Goal: Information Seeking & Learning: Learn about a topic

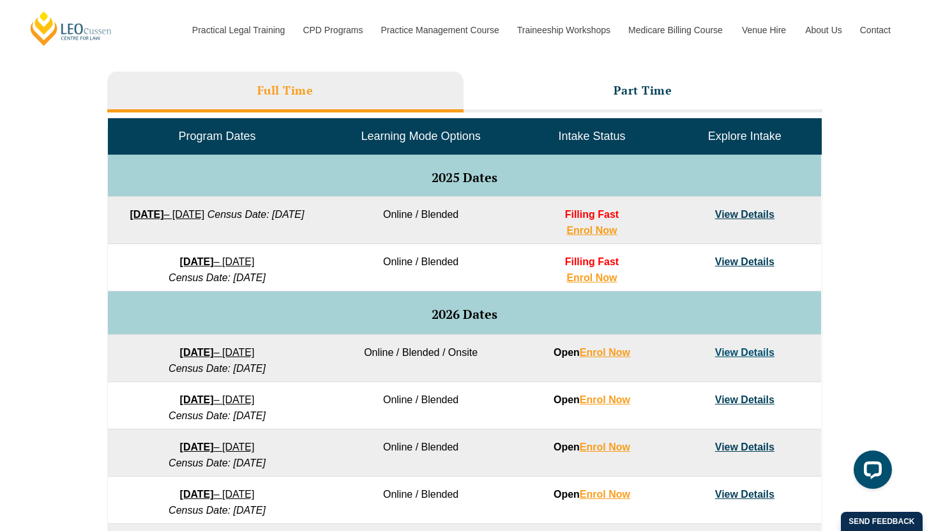
scroll to position [562, 0]
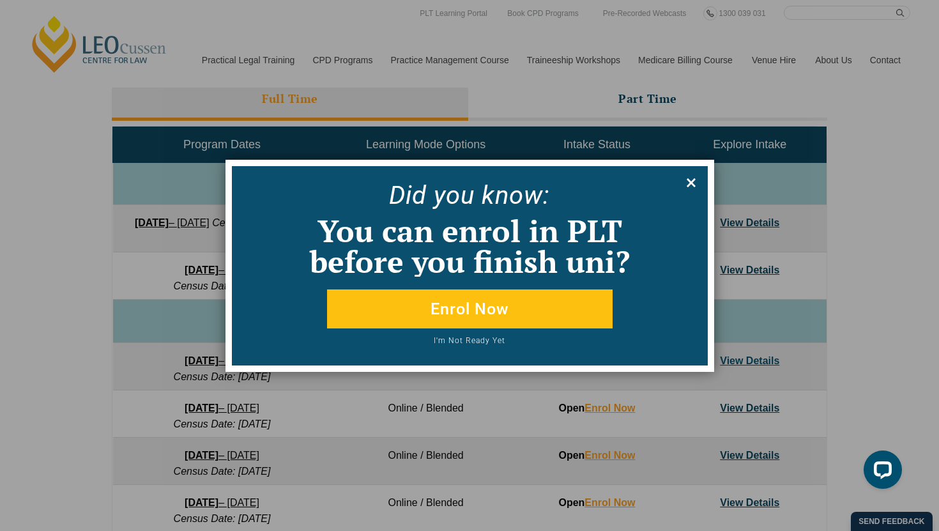
click at [696, 189] on icon at bounding box center [691, 183] width 14 height 14
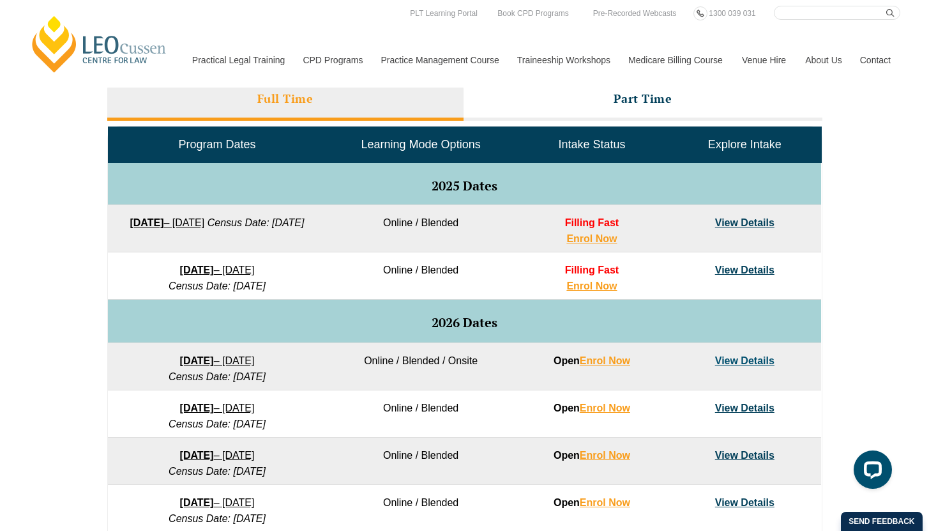
click at [271, 231] on td "22 September 2025 – 20 February 2026 Census Date: 20 October 2025" at bounding box center [217, 228] width 218 height 47
click at [272, 229] on td "22 September 2025 – 20 February 2026 Census Date: 20 October 2025" at bounding box center [217, 228] width 218 height 47
click at [204, 223] on link "22 September 2025 – 20 February 2026" at bounding box center [167, 222] width 75 height 11
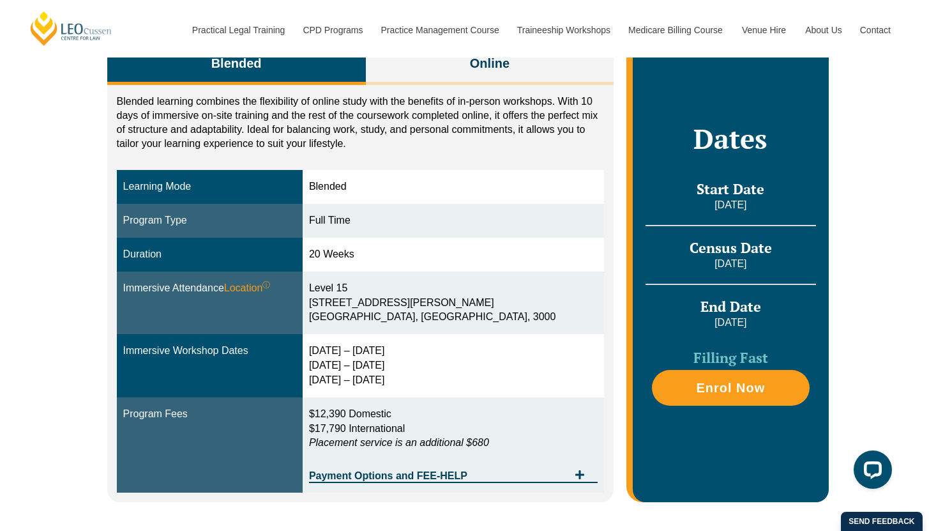
scroll to position [214, 0]
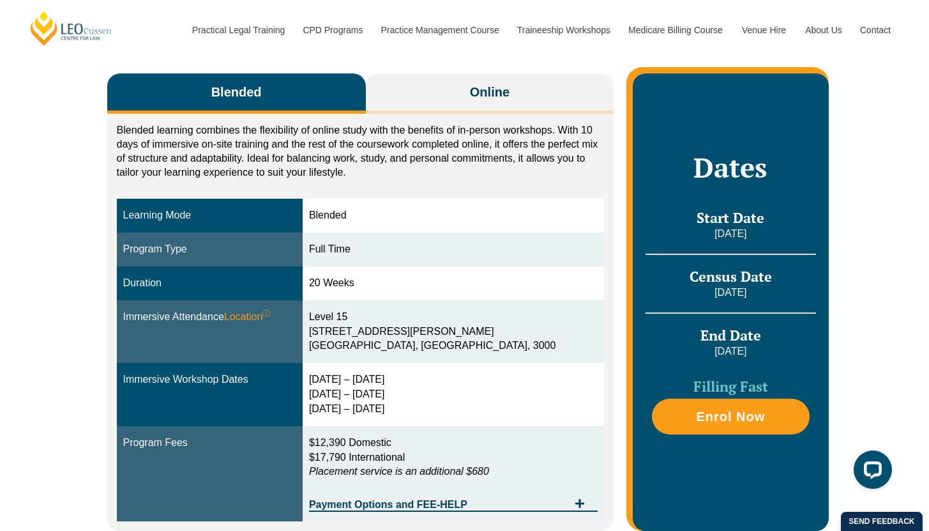
click at [498, 123] on p "Blended learning combines the flexibility of online study with the benefits of …" at bounding box center [361, 151] width 488 height 56
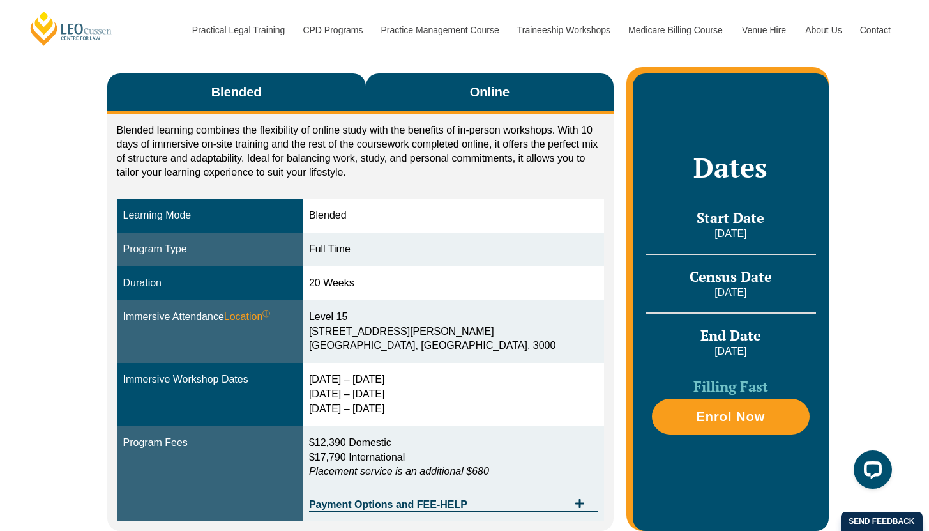
click at [493, 103] on button "Online" at bounding box center [490, 93] width 248 height 40
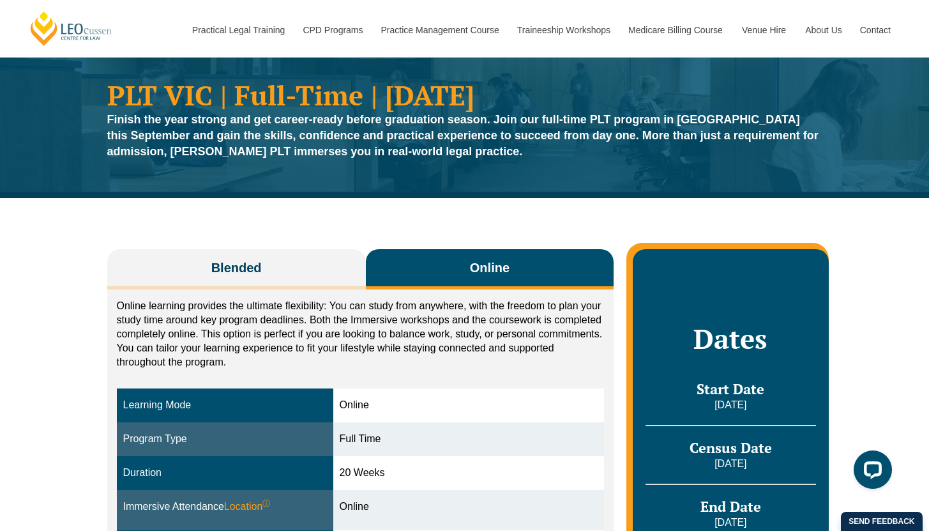
scroll to position [37, 0]
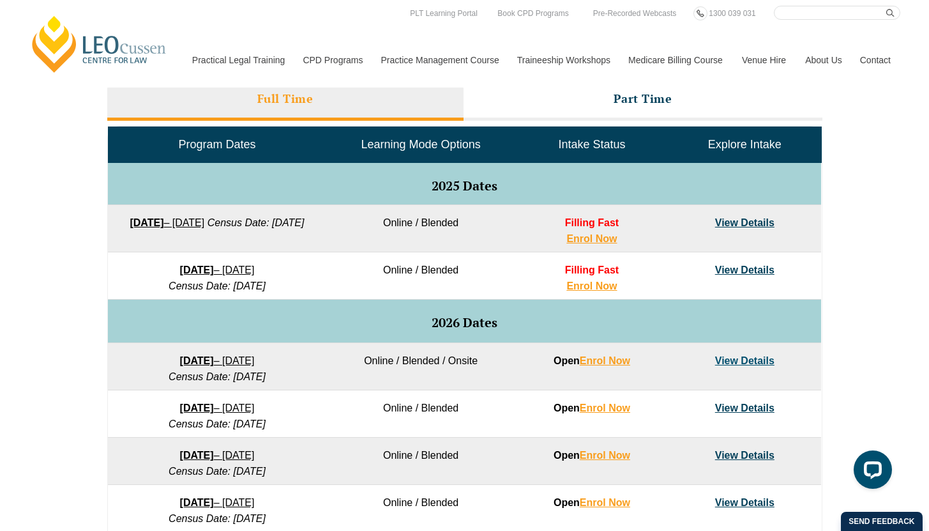
click at [204, 221] on link "[DATE] – [DATE]" at bounding box center [167, 222] width 75 height 11
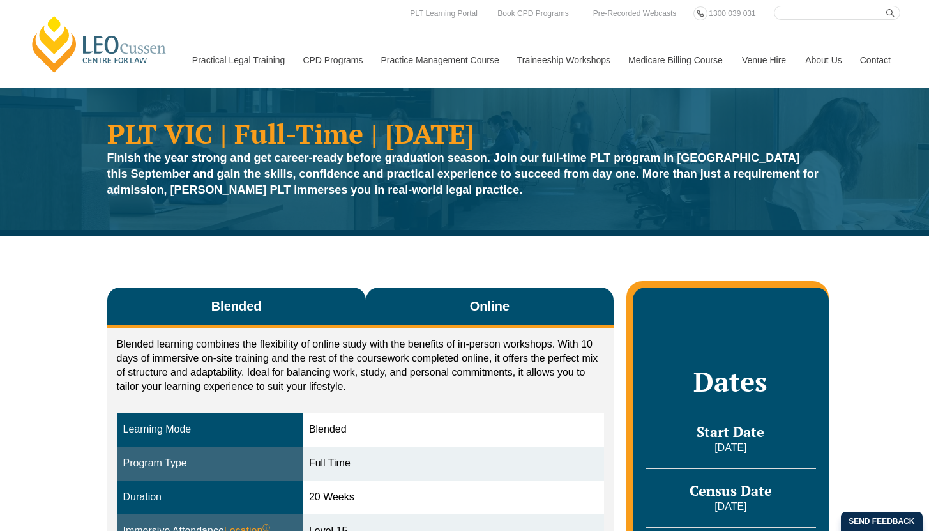
click at [432, 312] on button "Online" at bounding box center [490, 307] width 248 height 40
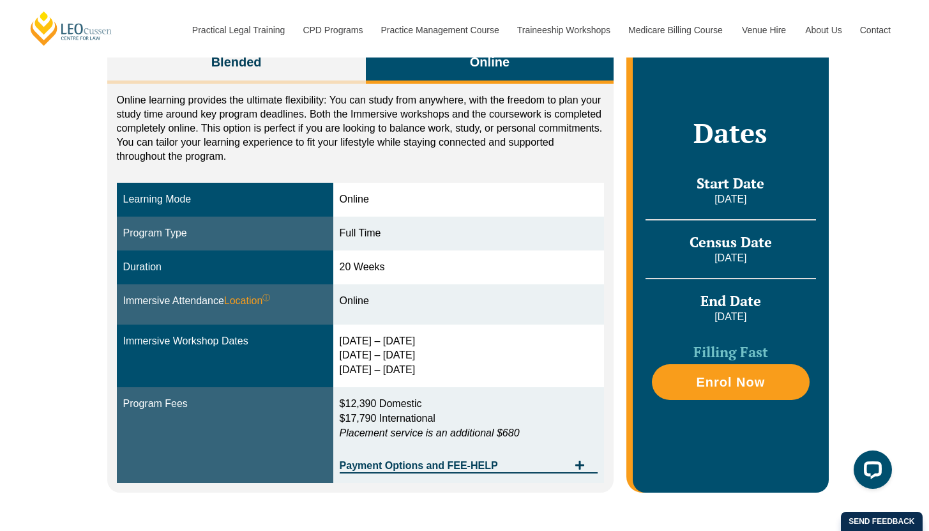
scroll to position [257, 0]
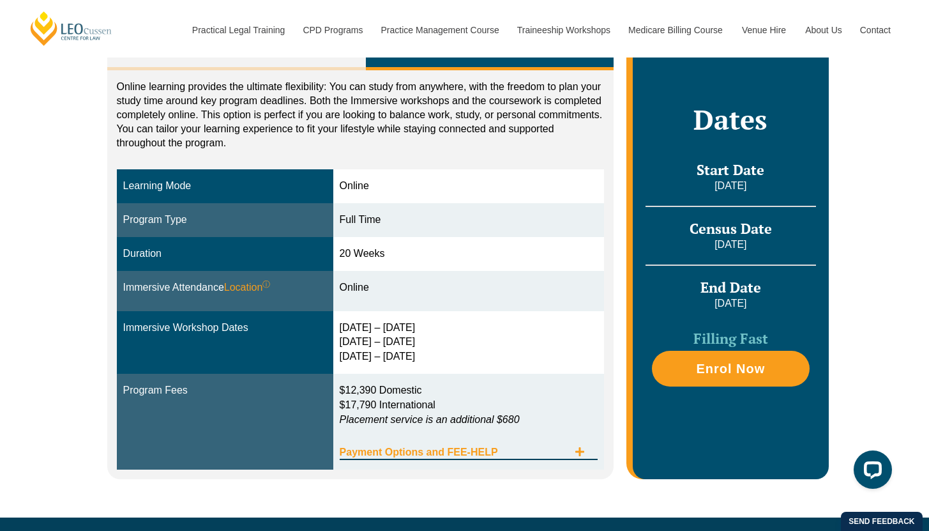
click at [440, 444] on div "Payment Options and FEE-HELP" at bounding box center [469, 447] width 259 height 26
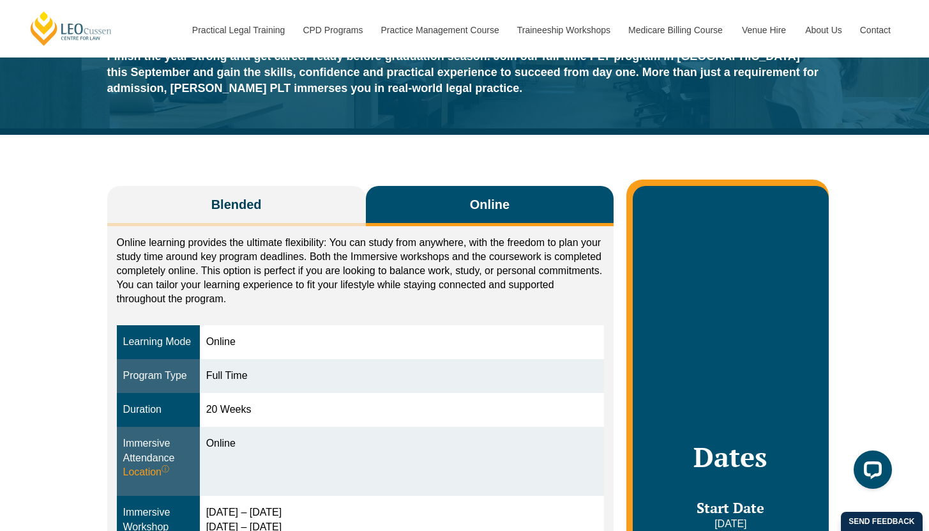
scroll to position [0, 0]
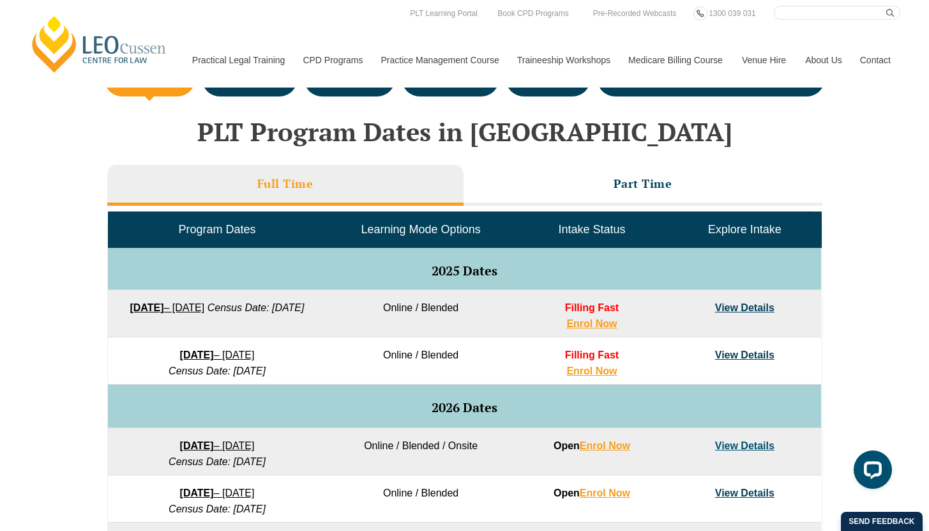
scroll to position [435, 0]
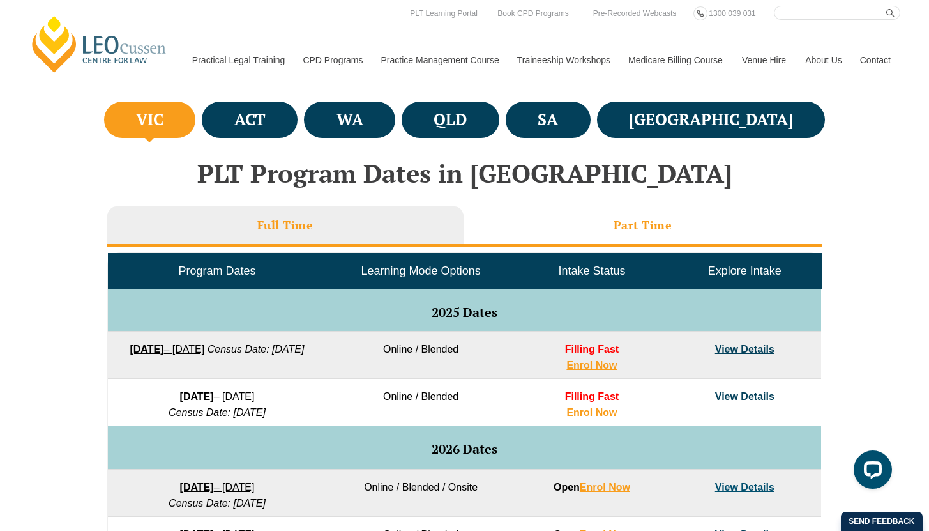
click at [681, 232] on li "Part Time" at bounding box center [643, 226] width 359 height 41
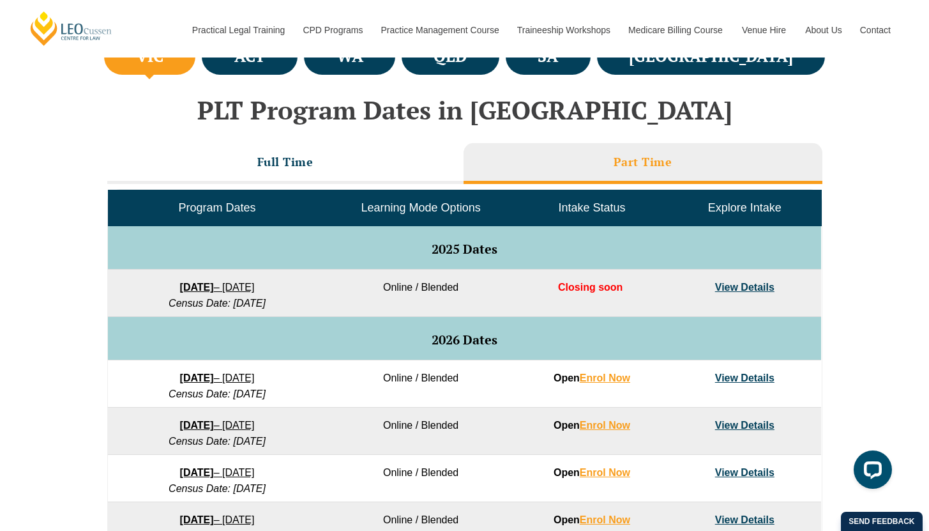
scroll to position [501, 0]
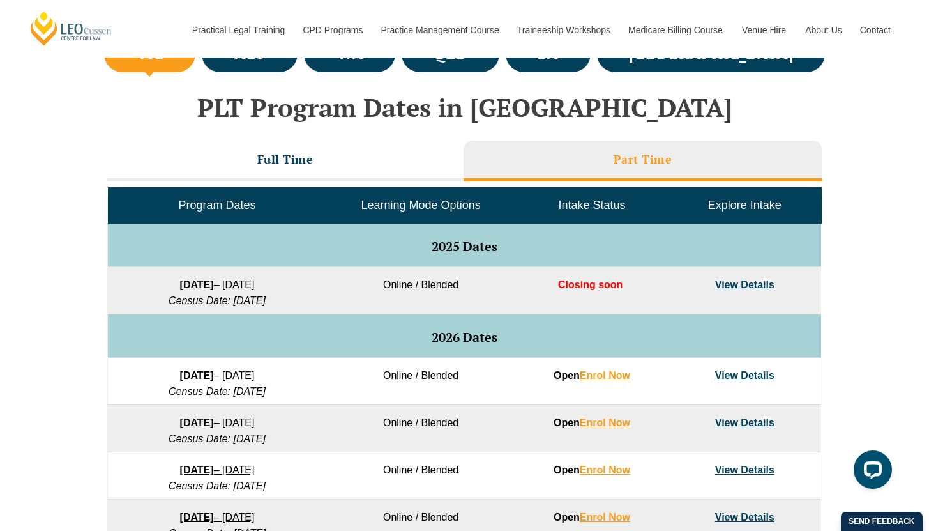
click at [214, 281] on strong "[DATE]" at bounding box center [197, 284] width 34 height 11
